Goal: Task Accomplishment & Management: Manage account settings

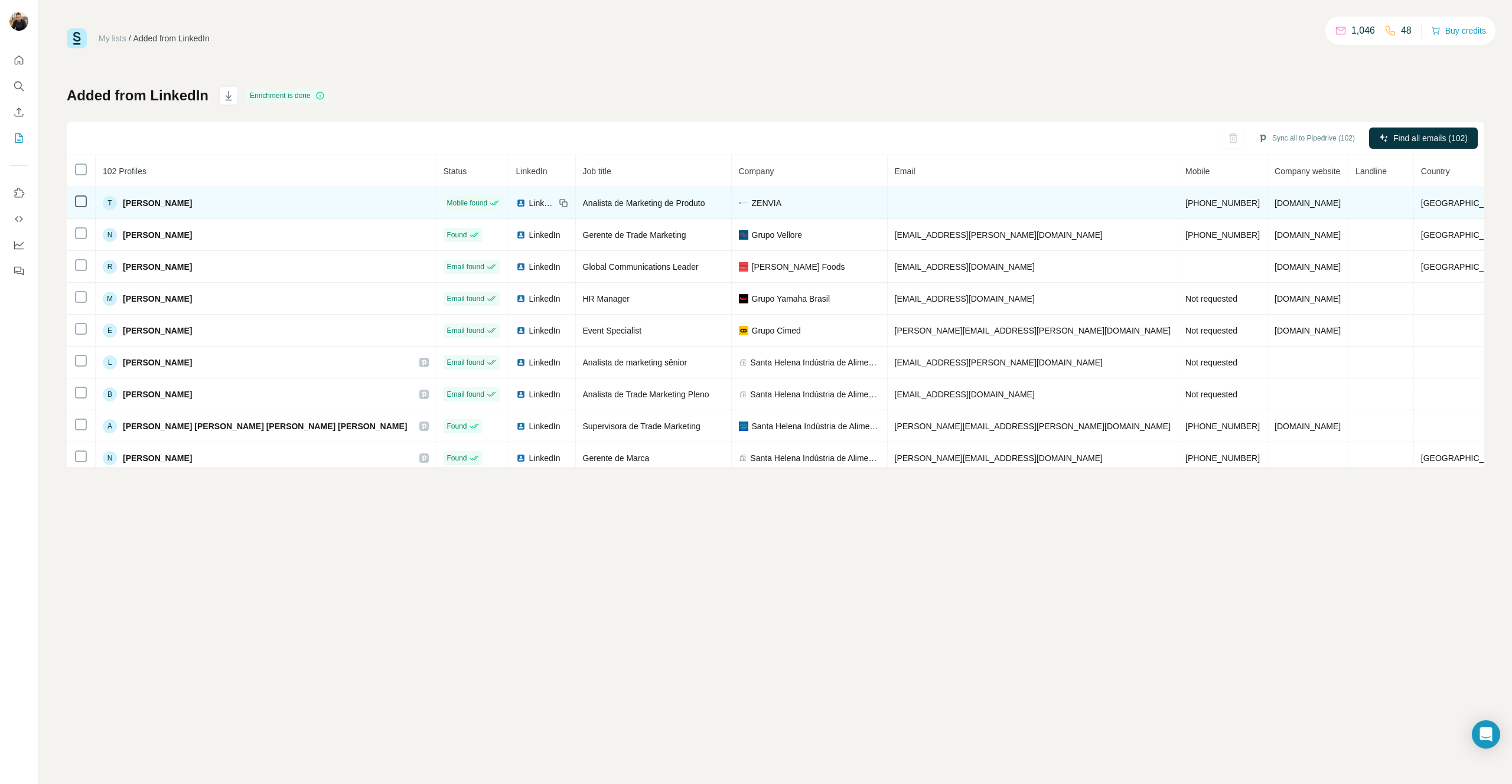
click at [1043, 206] on td at bounding box center [1033, 203] width 291 height 32
click at [935, 200] on td at bounding box center [1033, 203] width 291 height 32
click at [1064, 199] on td at bounding box center [1033, 203] width 291 height 32
click at [888, 201] on td at bounding box center [1033, 203] width 291 height 32
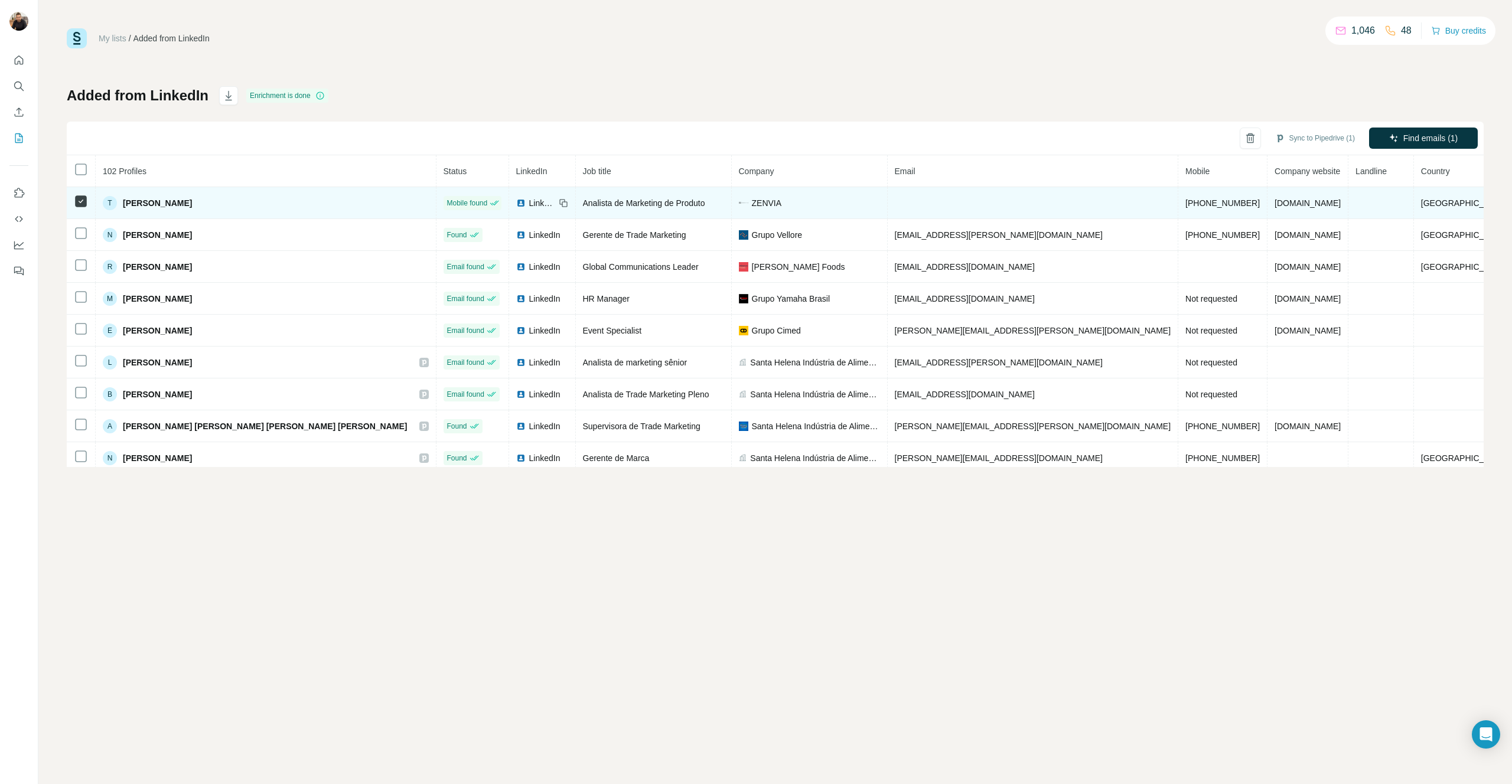
click at [894, 206] on td at bounding box center [1033, 203] width 291 height 32
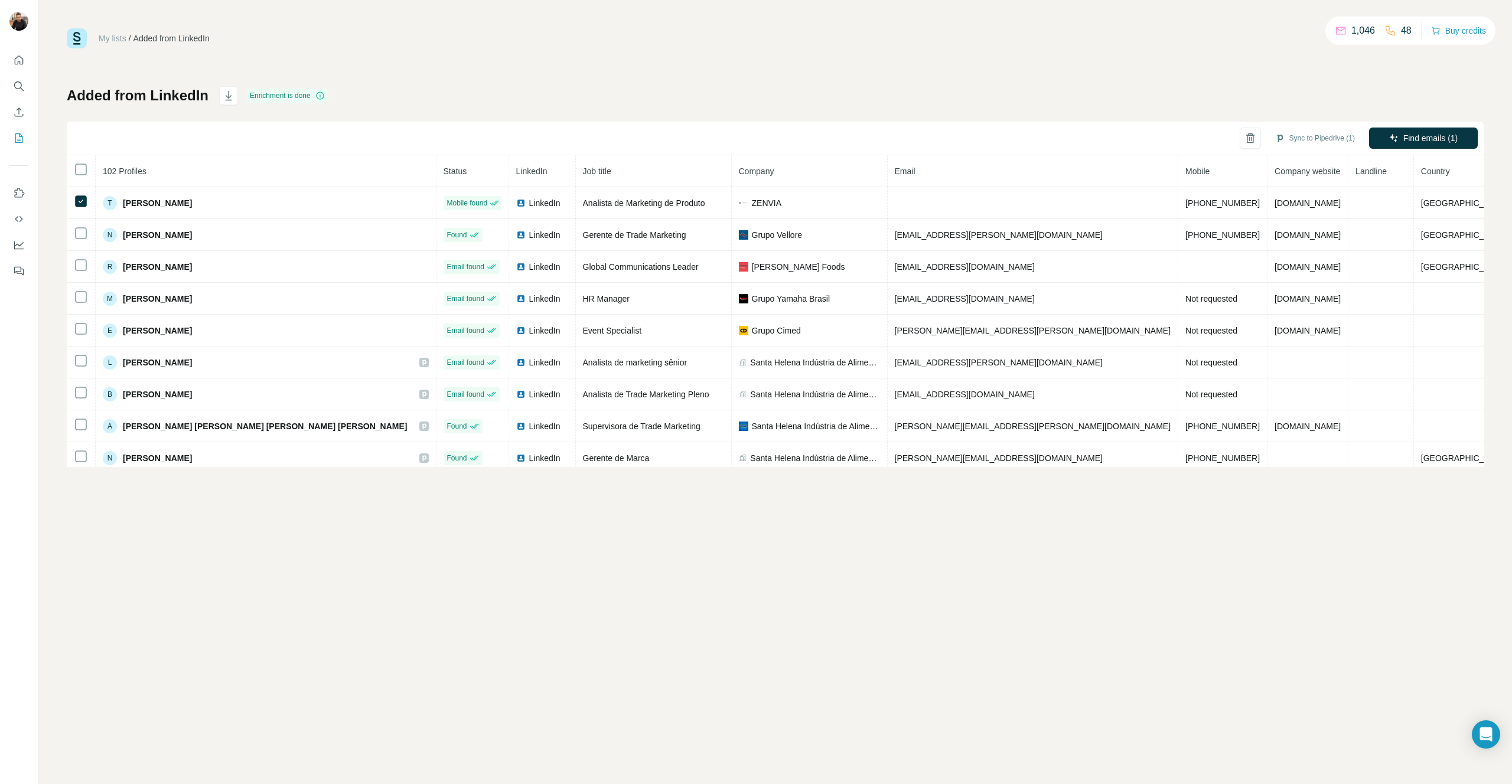
click at [685, 54] on div "My lists / Added from LinkedIn 1,046 48 Buy credits Added from LinkedIn Enrichm…" at bounding box center [775, 248] width 1417 height 439
click at [320, 96] on icon at bounding box center [319, 96] width 1 height 4
click at [950, 102] on div "Added from LinkedIn Enrichment is done Sync to Pipedrive (1) Find emails (1) 10…" at bounding box center [775, 277] width 1417 height 381
